Goal: Learn about a topic

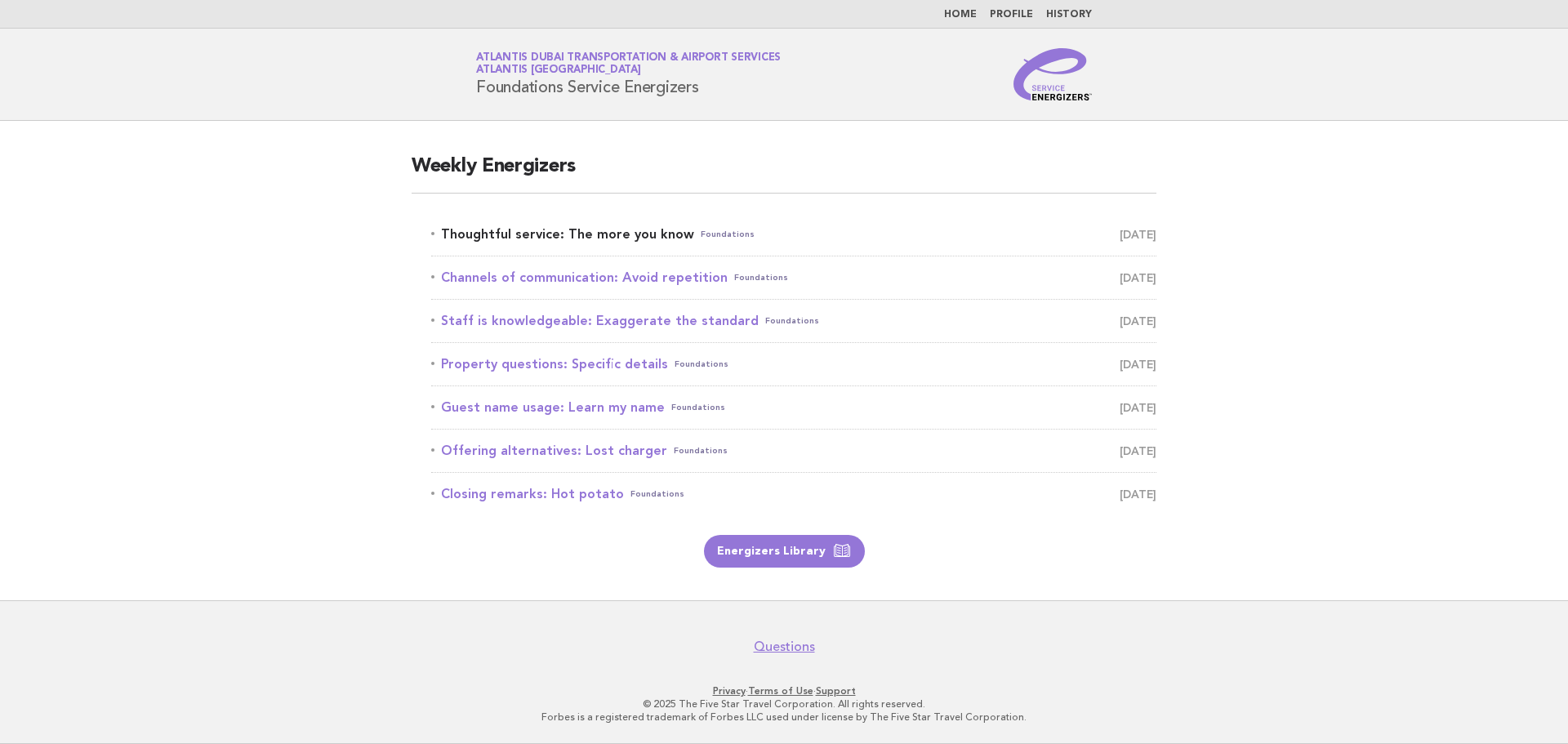
click at [618, 229] on link "Thoughtful service: The more you know Foundations [DATE]" at bounding box center [793, 234] width 725 height 23
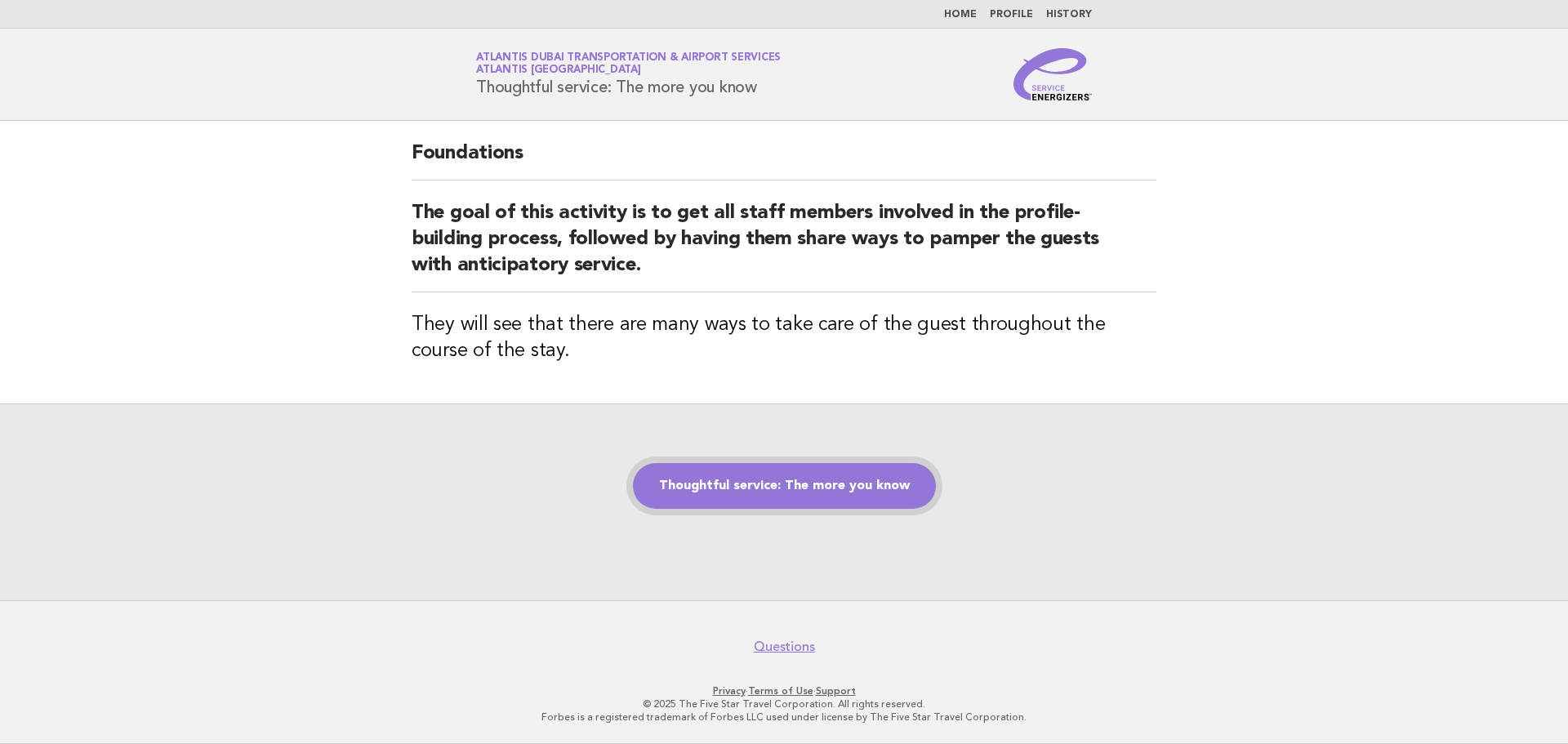
click at [789, 485] on link "Thoughtful service: The more you know" at bounding box center [784, 486] width 303 height 46
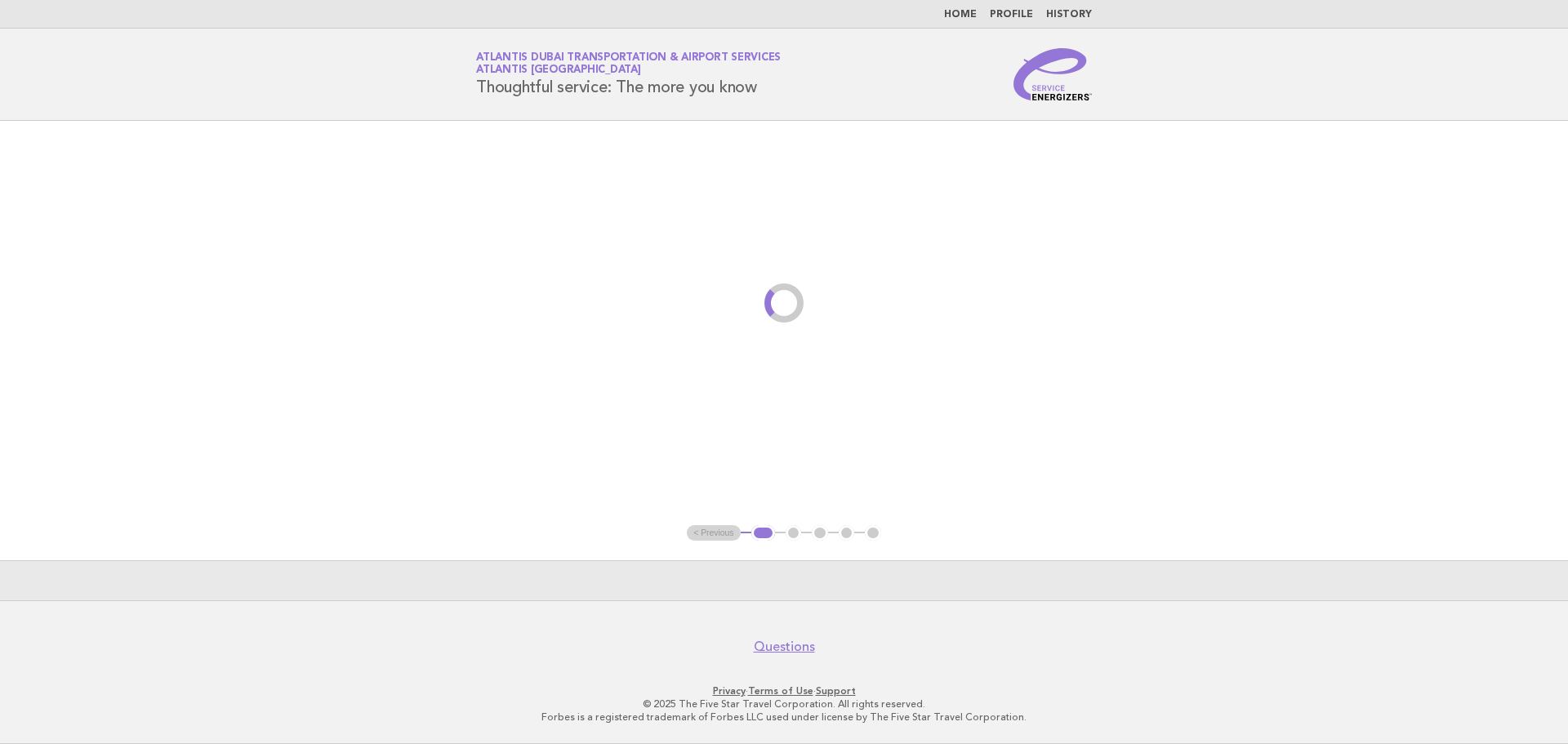
click at [864, 483] on main "< Previous 1 2 3 4 5" at bounding box center [784, 361] width 1568 height 479
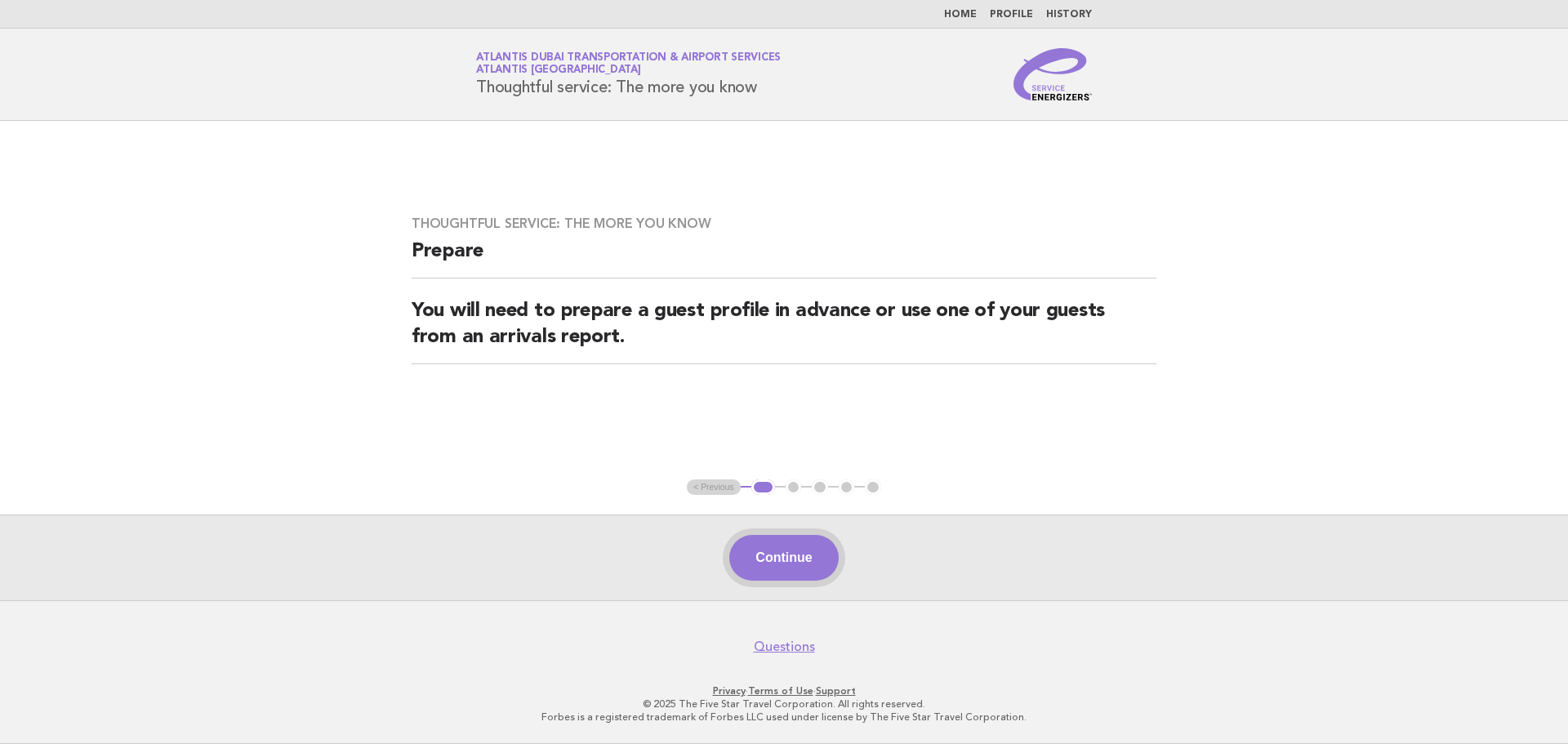
click at [792, 564] on button "Continue" at bounding box center [783, 558] width 108 height 46
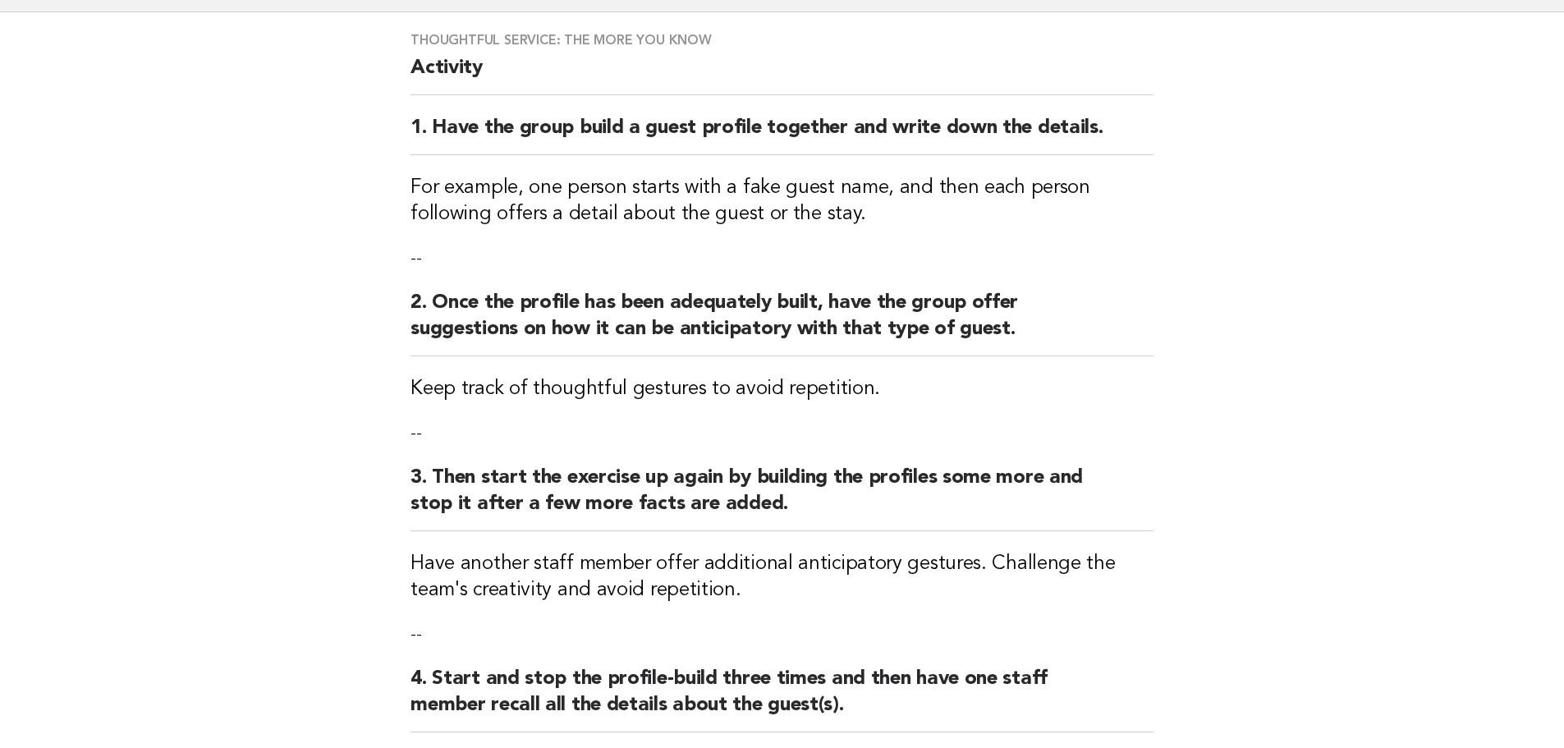
scroll to position [445, 0]
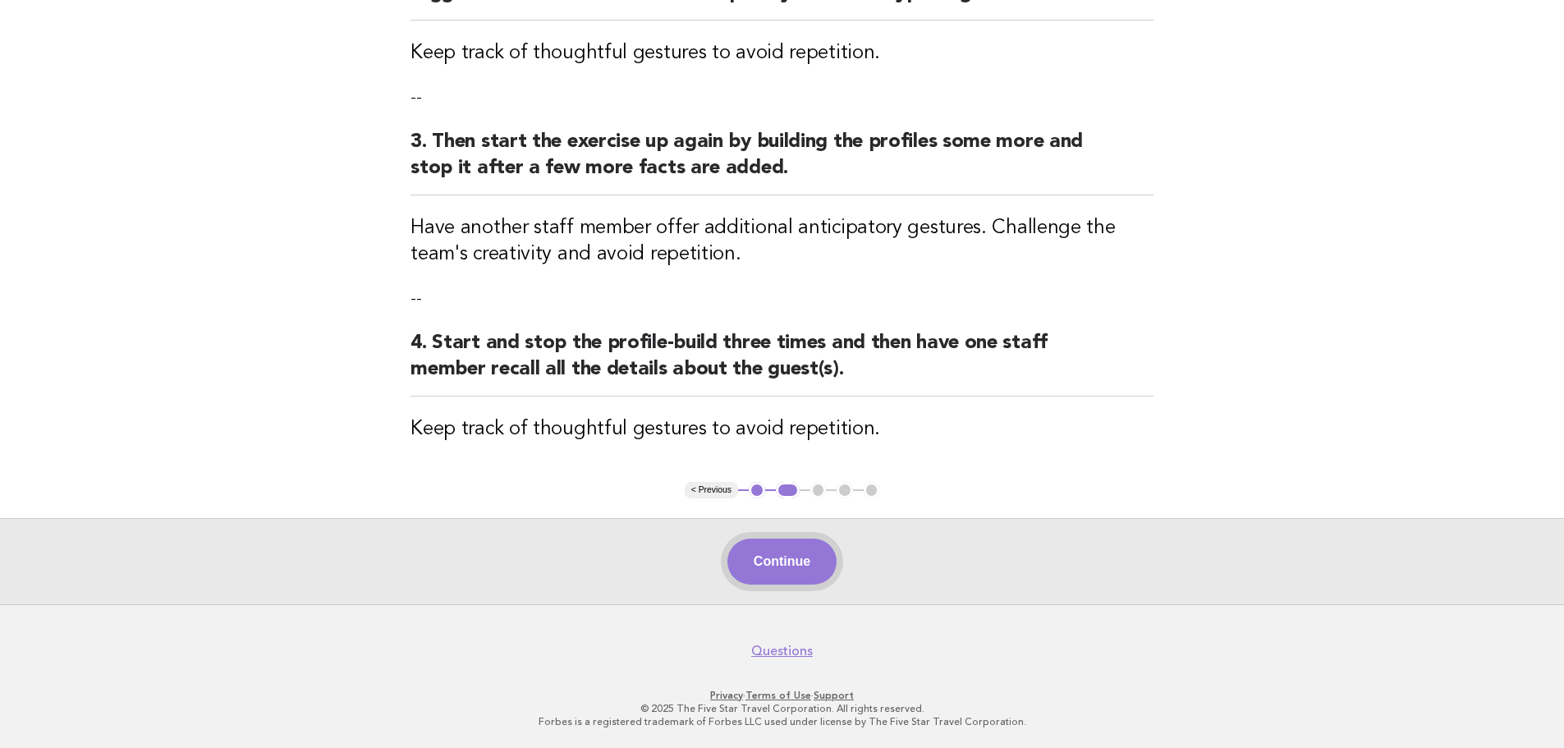
click at [821, 552] on button "Continue" at bounding box center [782, 562] width 109 height 46
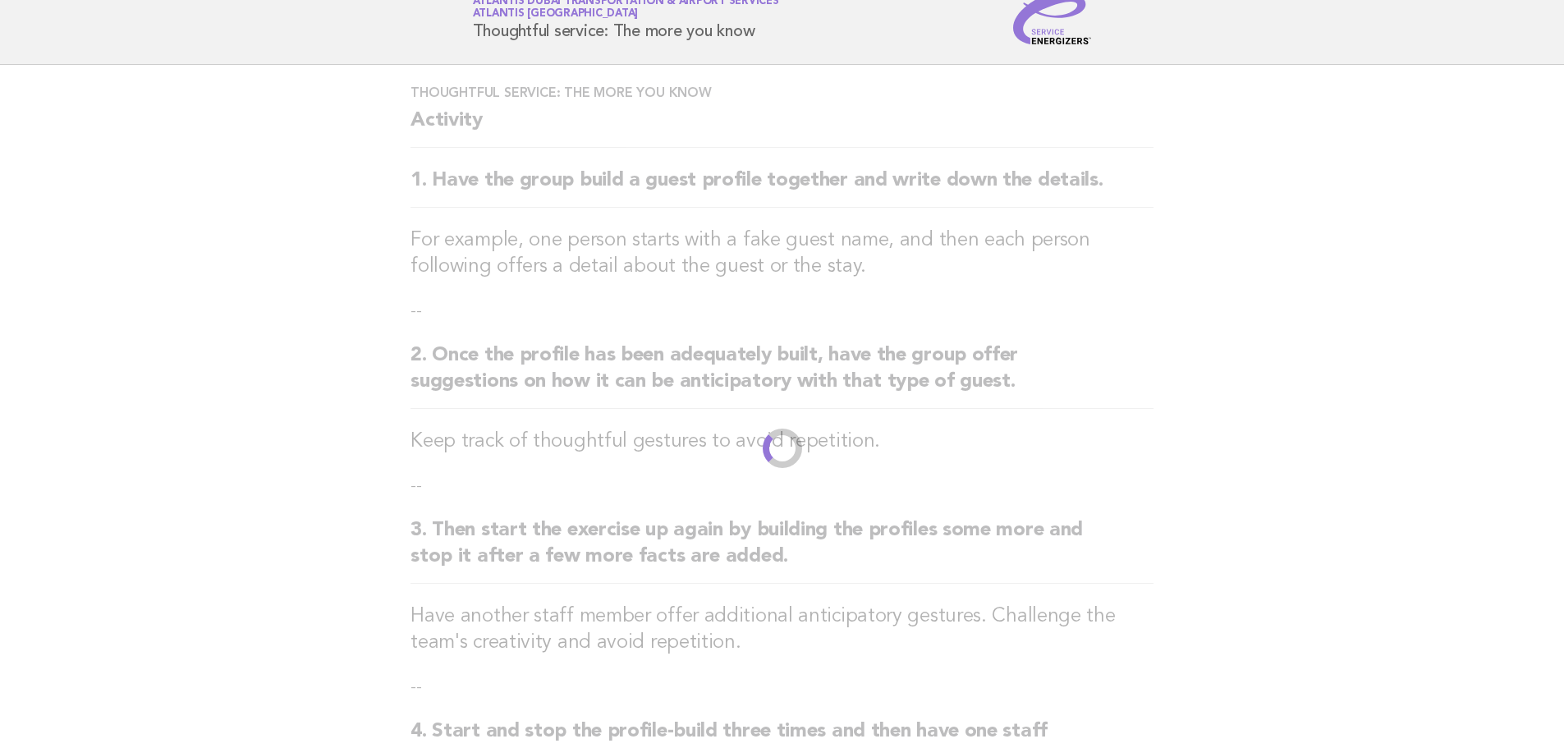
scroll to position [0, 0]
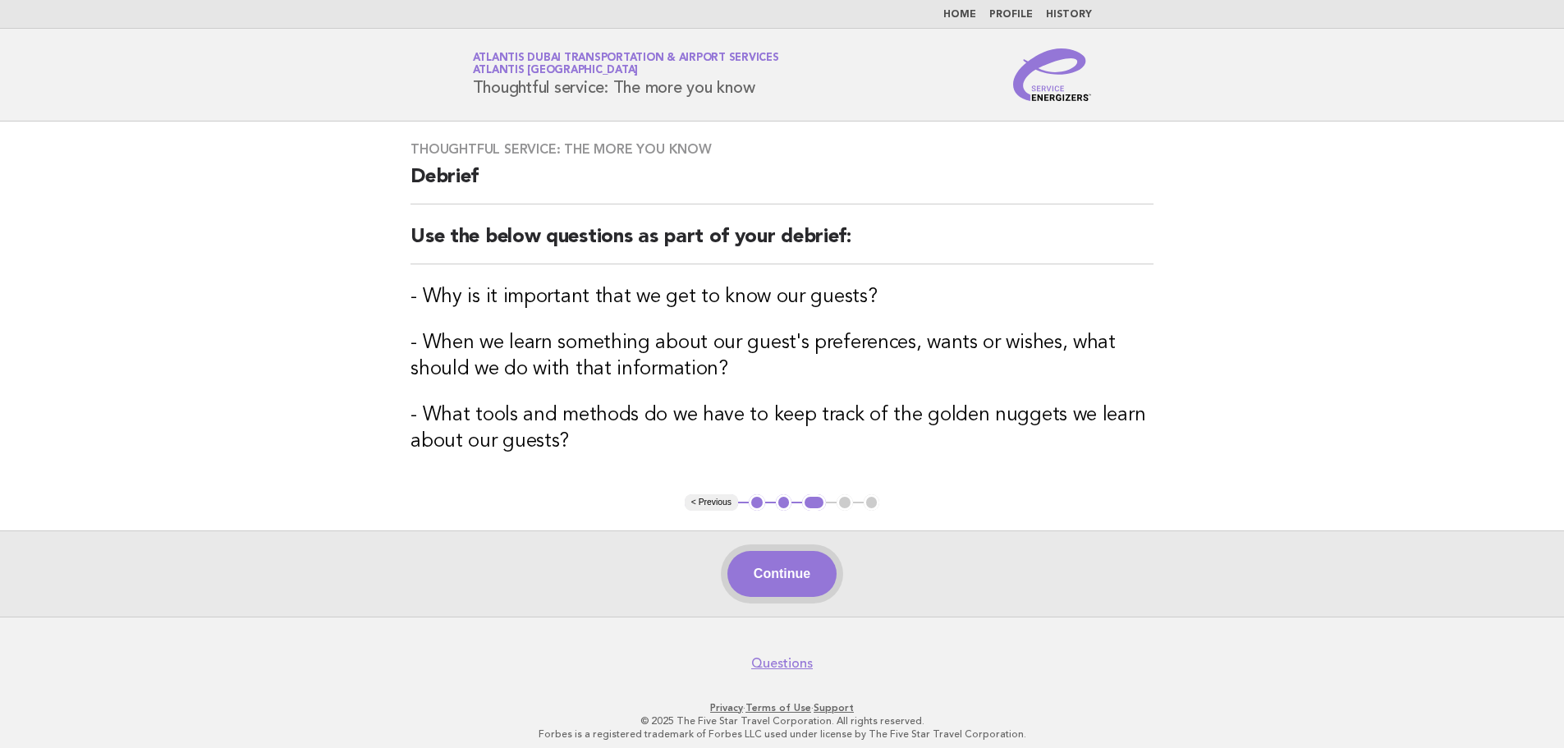
click at [809, 562] on button "Continue" at bounding box center [782, 574] width 109 height 46
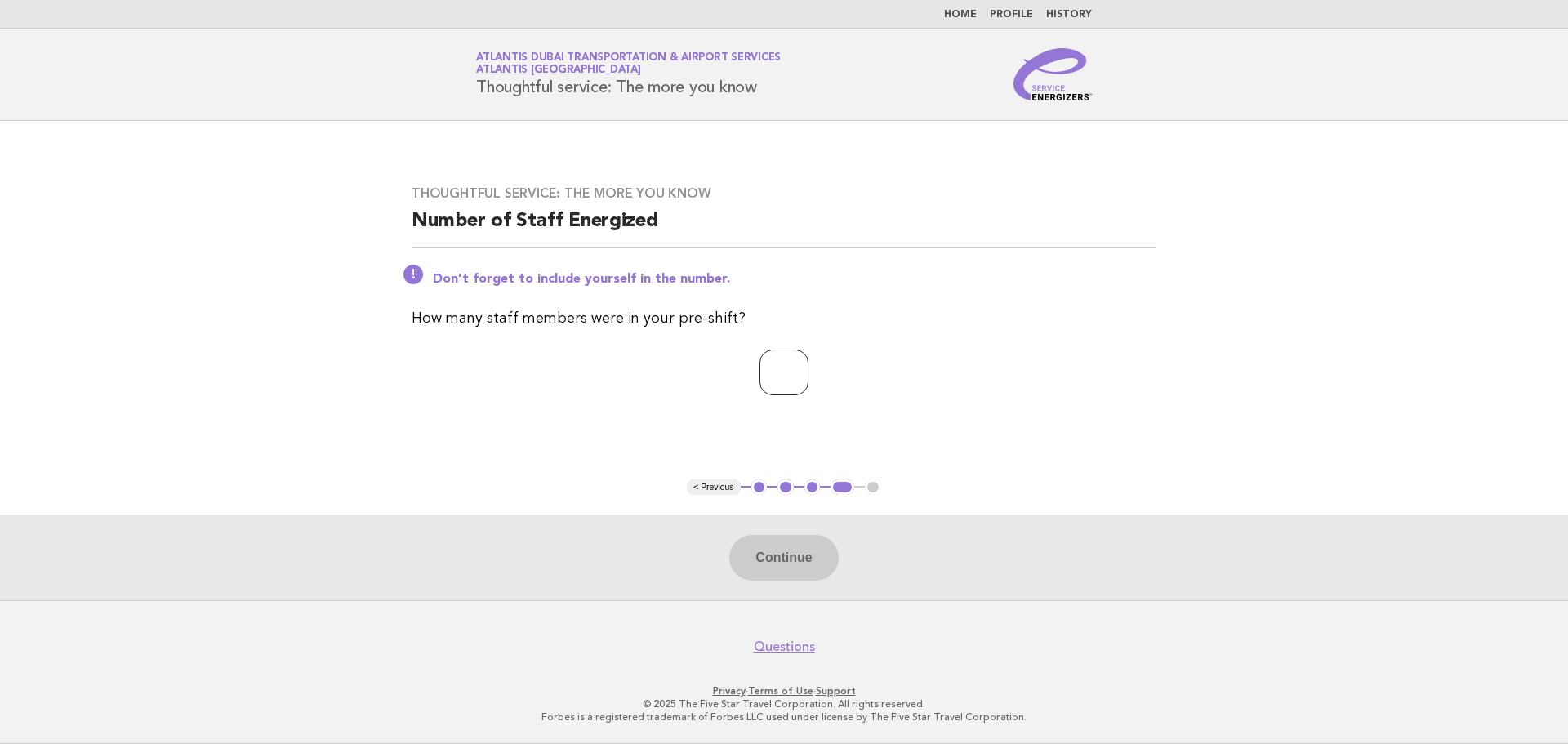
click at [766, 375] on input "number" at bounding box center [784, 372] width 49 height 46
type input "*"
click at [811, 555] on button "Continue" at bounding box center [783, 558] width 108 height 46
